Goal: Task Accomplishment & Management: Manage account settings

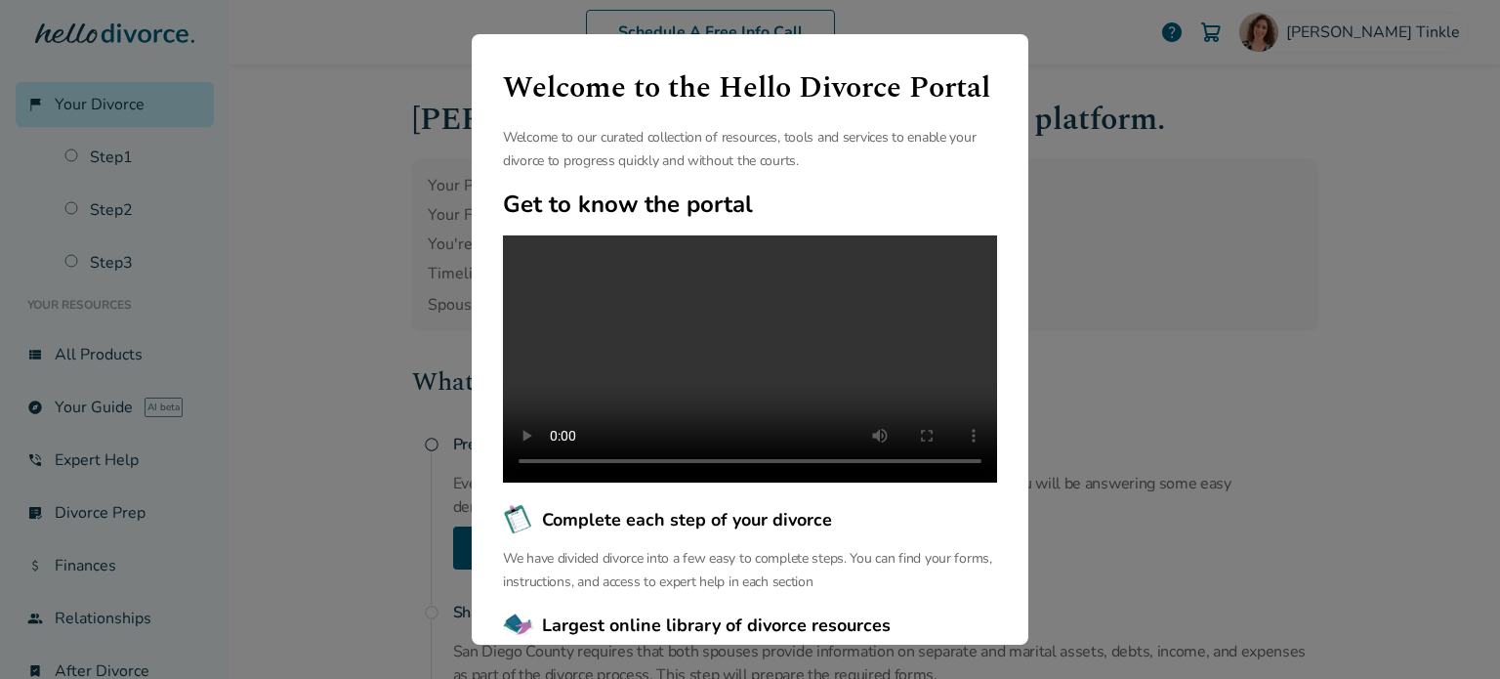
click at [1076, 44] on div "Welcome to the Hello Divorce Portal Welcome to our curated collection of resour…" at bounding box center [750, 339] width 1500 height 679
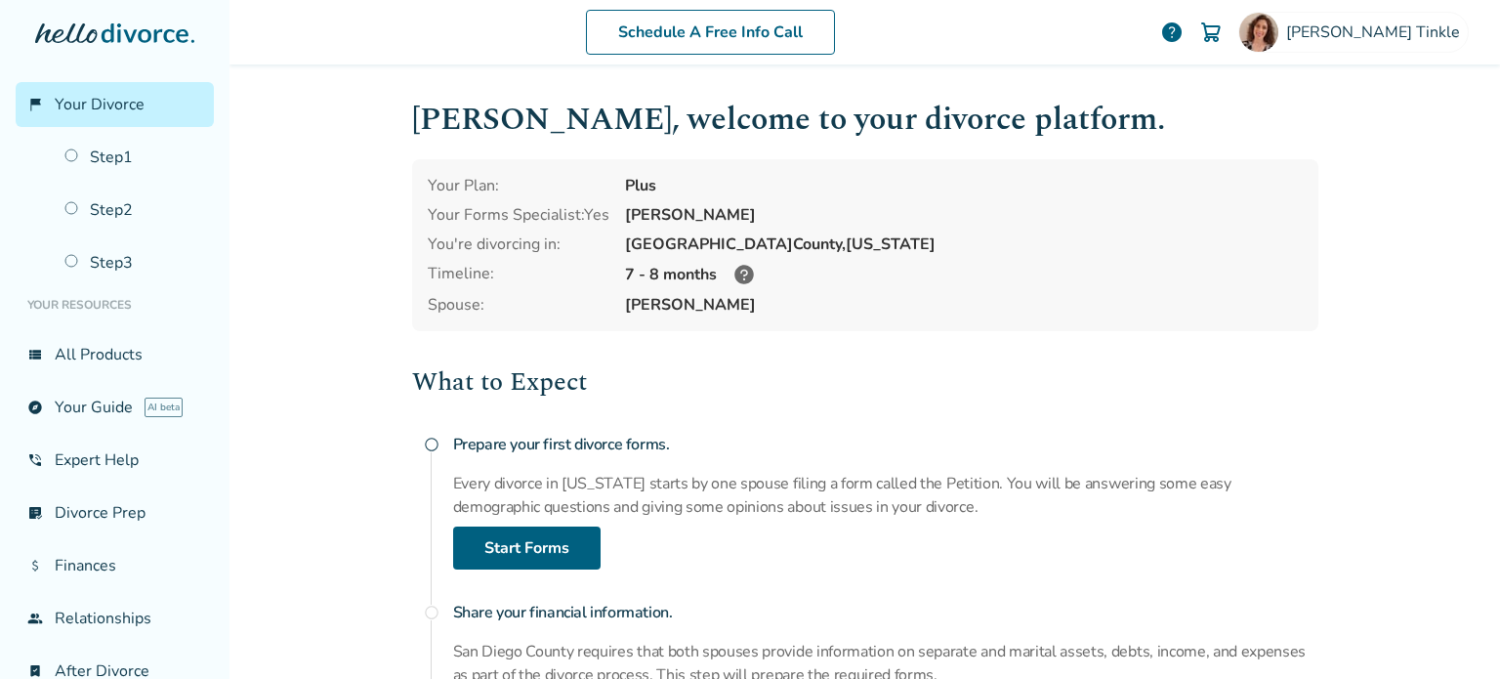
click at [736, 277] on icon at bounding box center [743, 274] width 23 height 23
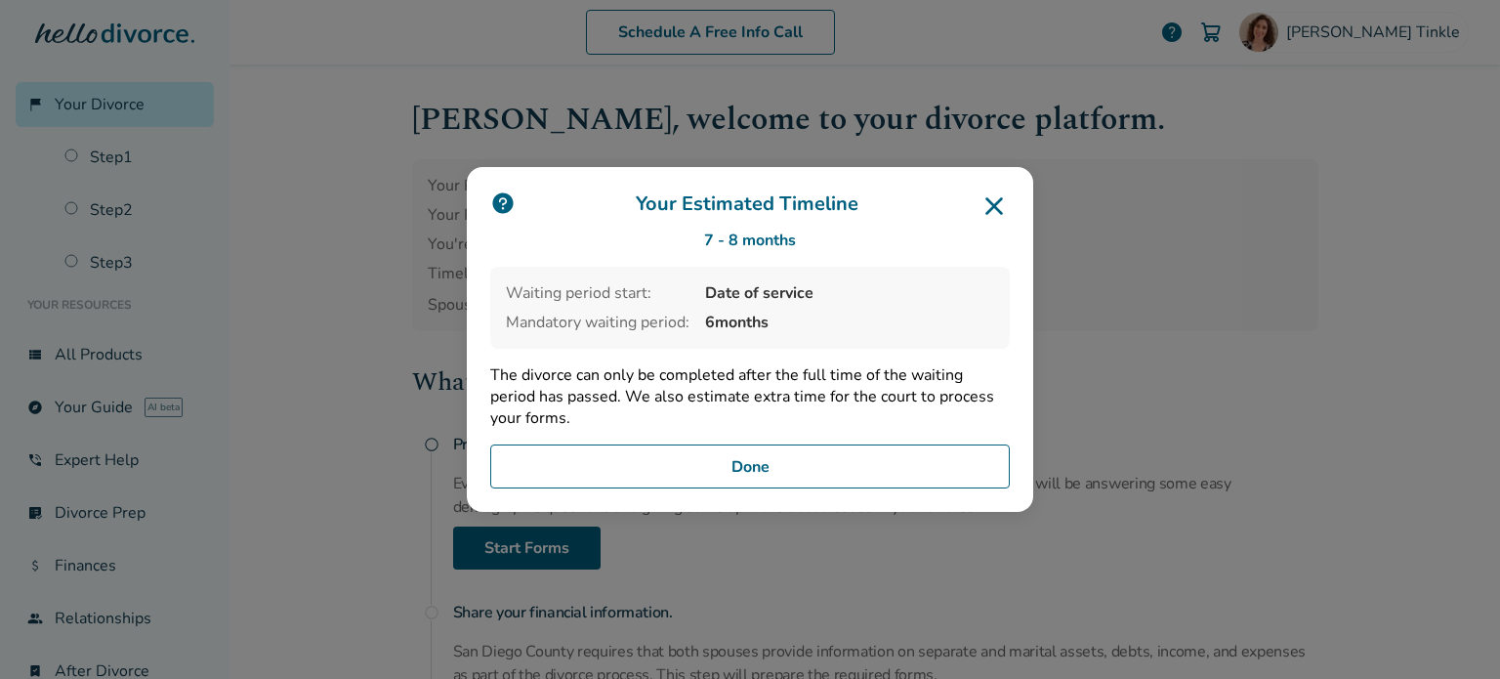
click at [995, 198] on icon at bounding box center [993, 205] width 31 height 31
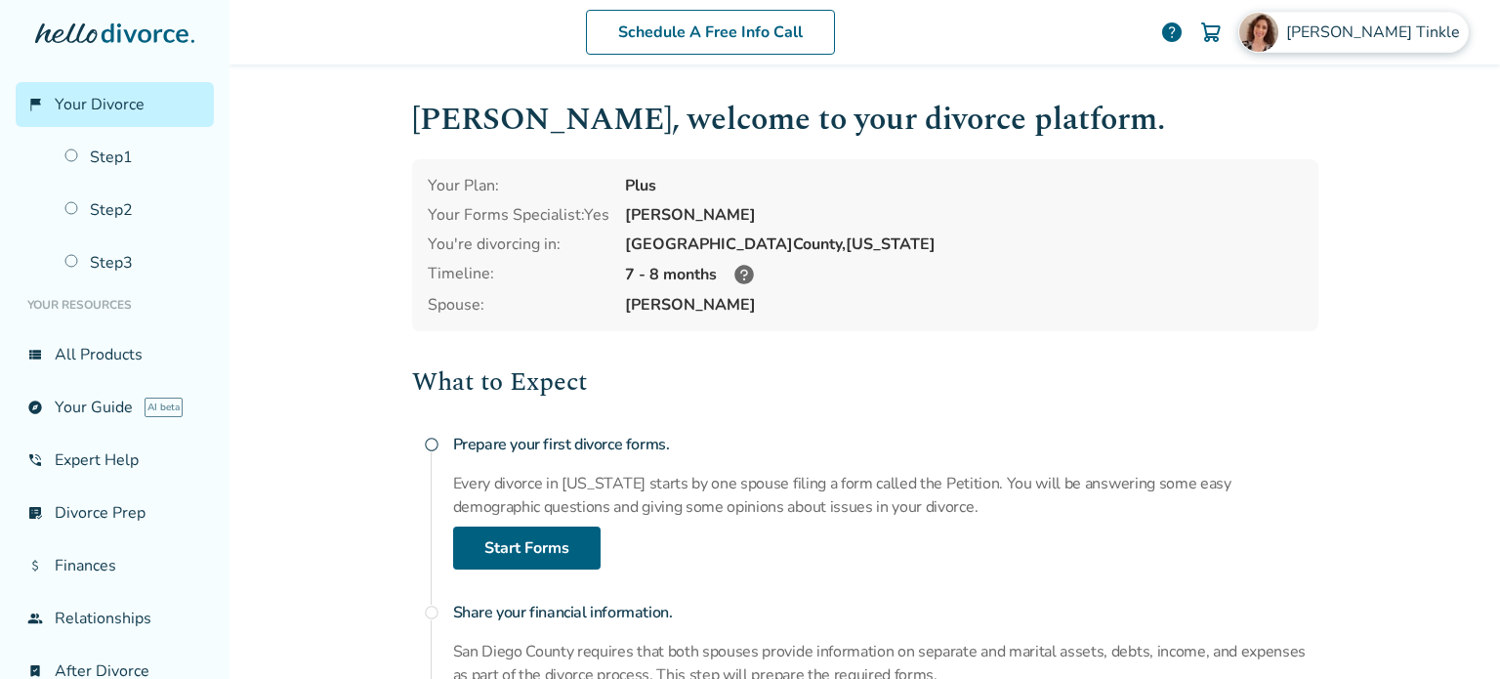
click at [1436, 30] on span "[PERSON_NAME]" at bounding box center [1377, 31] width 182 height 21
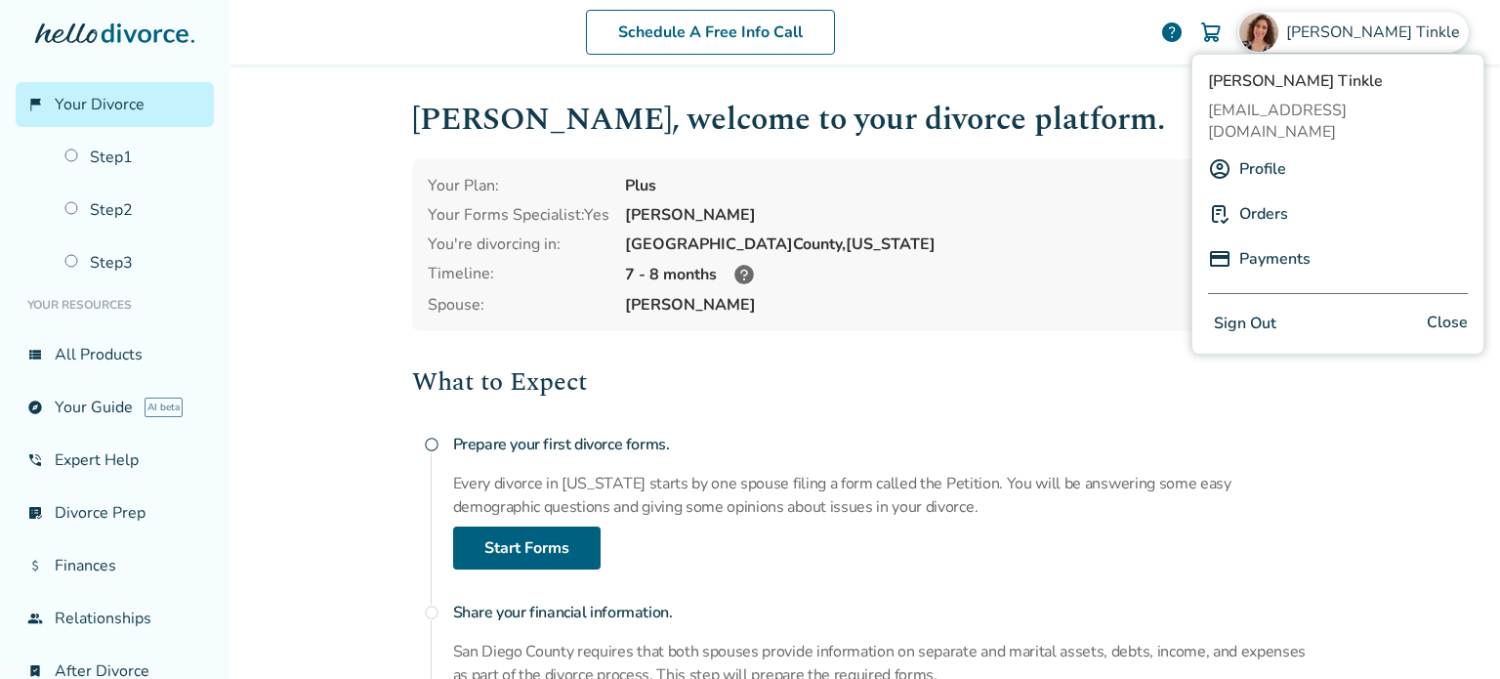
click at [1273, 240] on link "Payments" at bounding box center [1274, 258] width 71 height 37
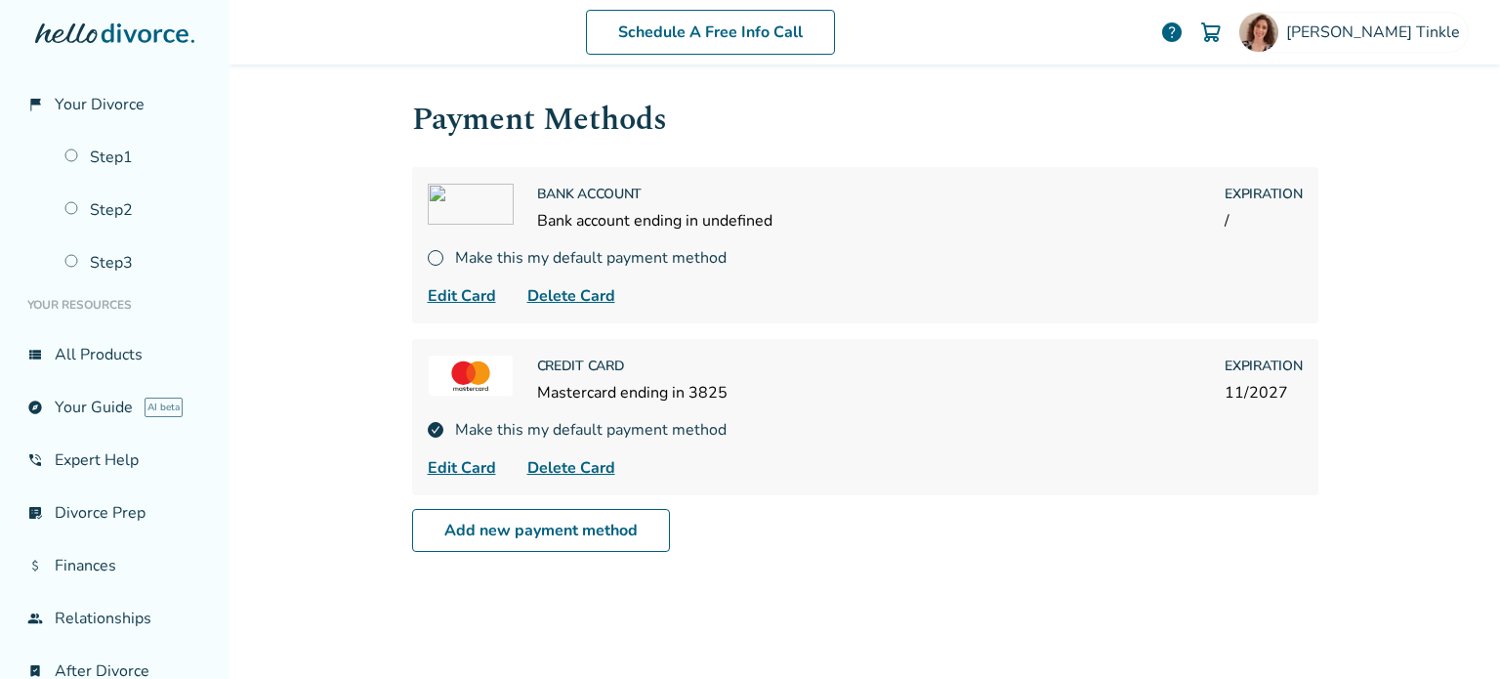
click at [321, 300] on div "Schedule A Free Info Call [PERSON_NAME] help Schedule A Free Call [PERSON_NAME]…" at bounding box center [864, 339] width 1270 height 679
click at [161, 104] on link "flag_2 Your Divorce" at bounding box center [115, 104] width 198 height 45
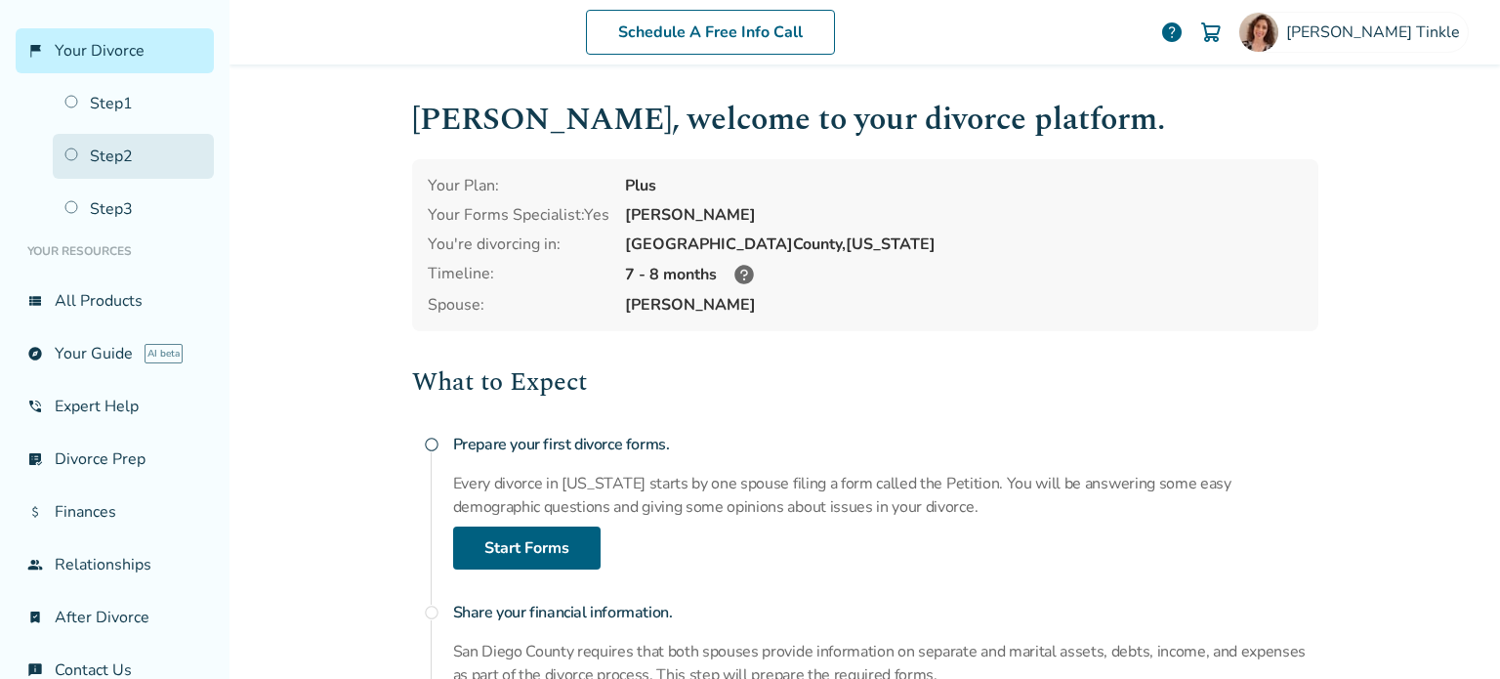
scroll to position [86, 0]
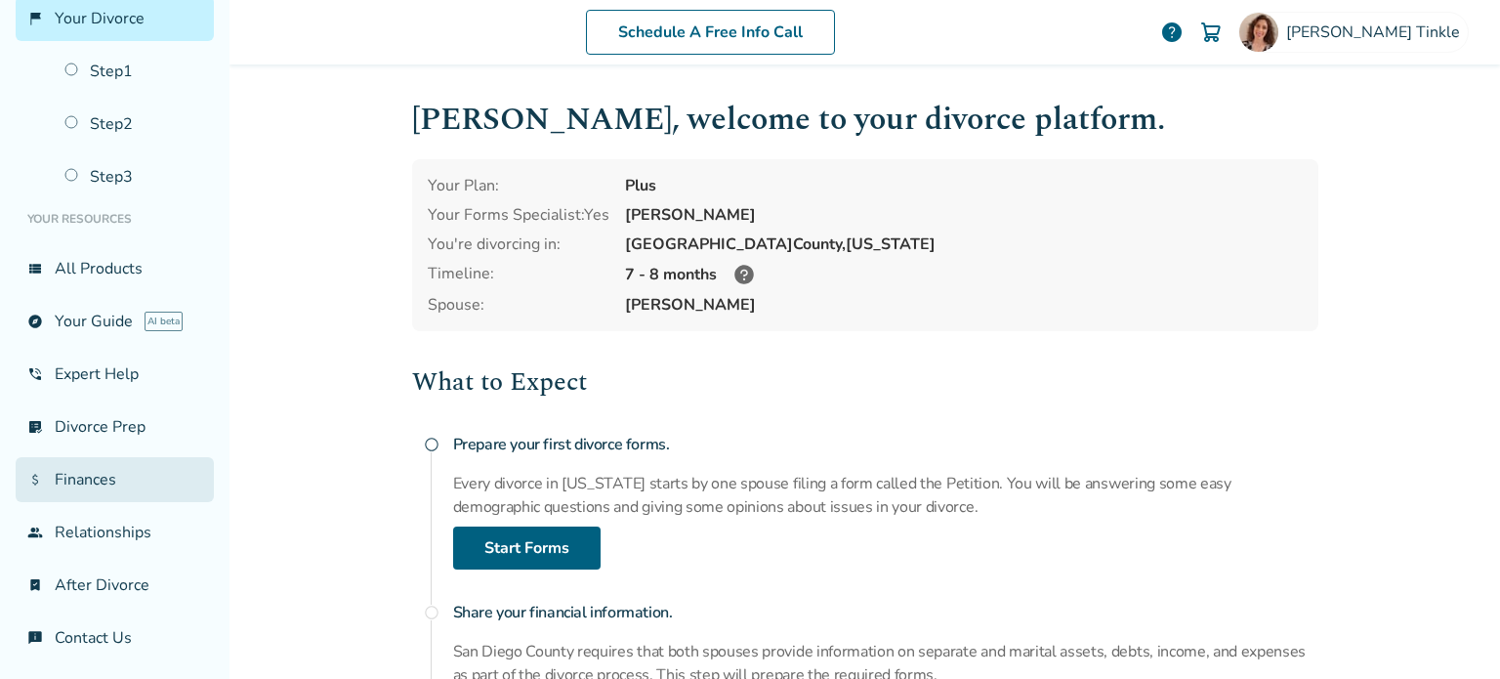
click at [86, 478] on link "attach_money Finances" at bounding box center [115, 479] width 198 height 45
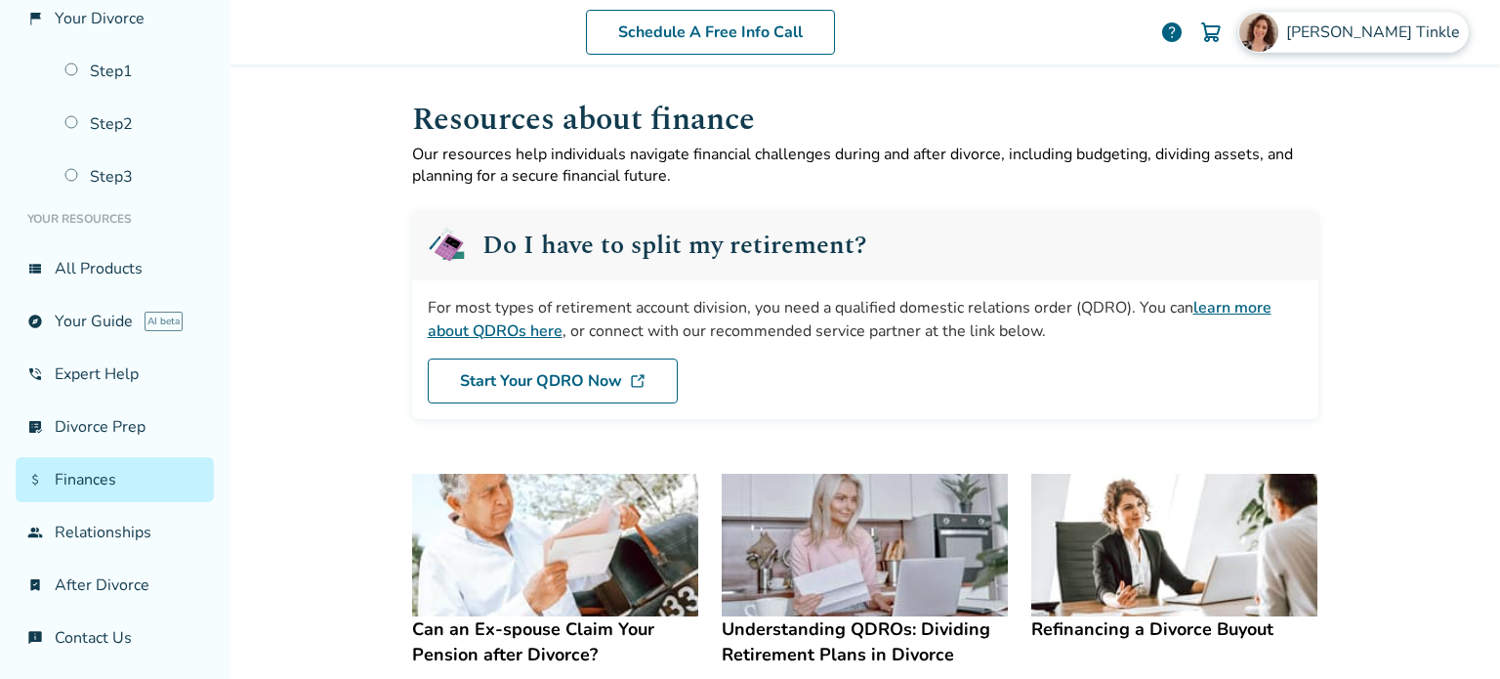
click at [1410, 26] on span "[PERSON_NAME]" at bounding box center [1377, 31] width 182 height 21
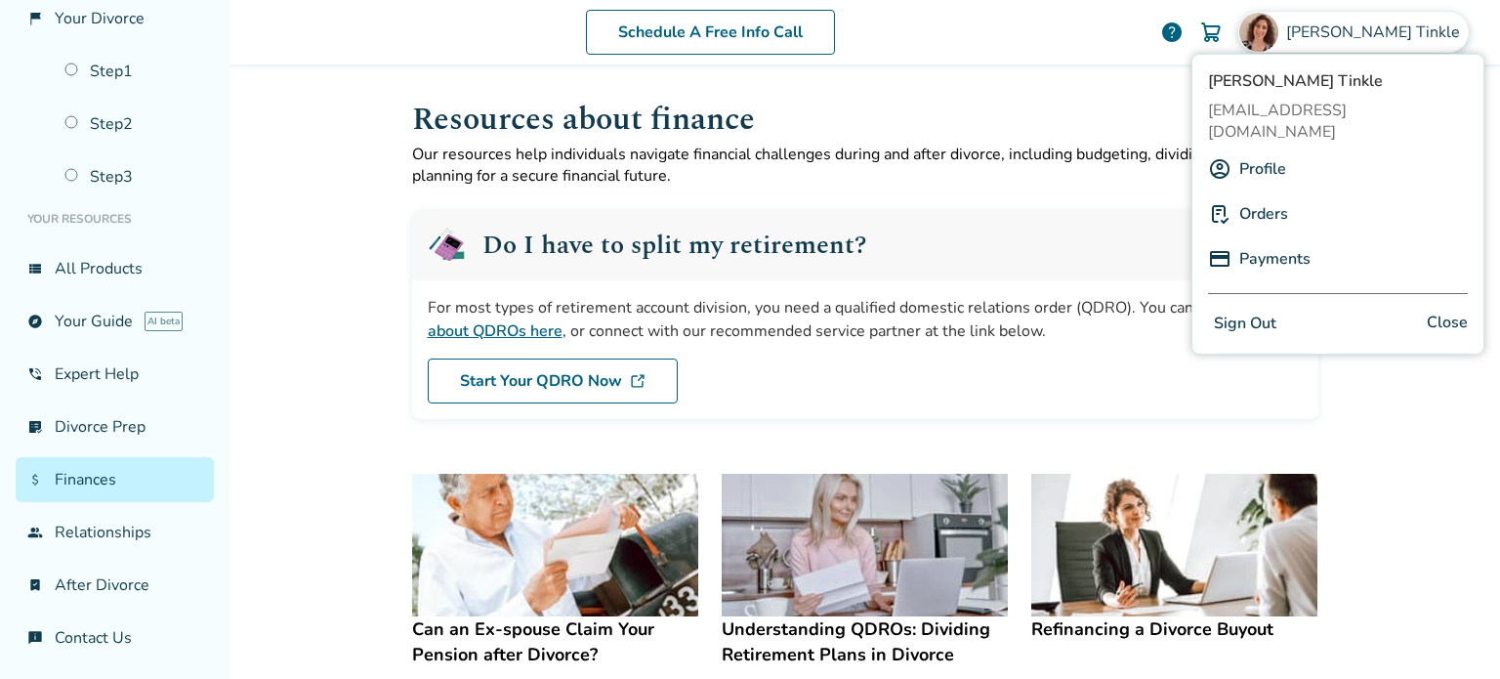
click at [1269, 195] on link "Orders" at bounding box center [1263, 213] width 49 height 37
